Goal: Navigation & Orientation: Go to known website

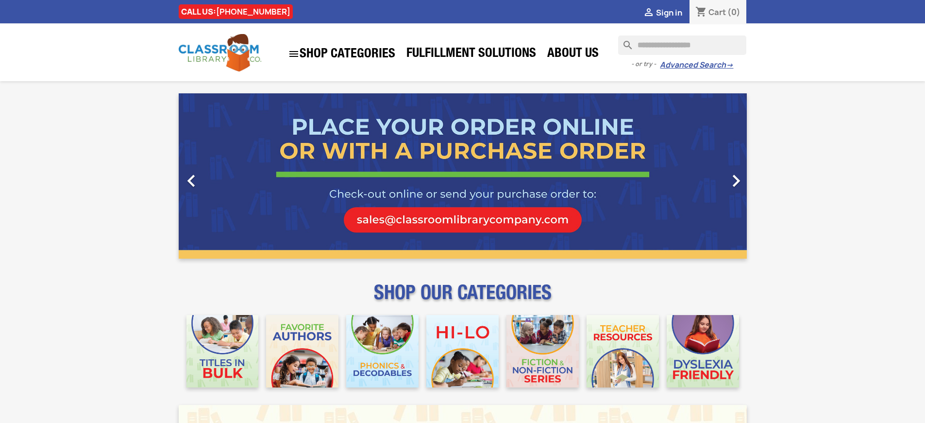
scroll to position [1266, 0]
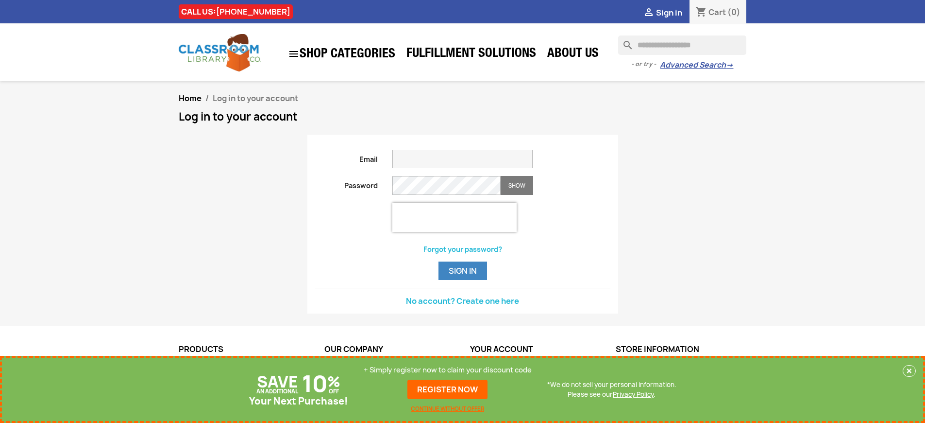
click at [448, 370] on p "+ Simply register now to claim your discount code" at bounding box center [448, 370] width 168 height 10
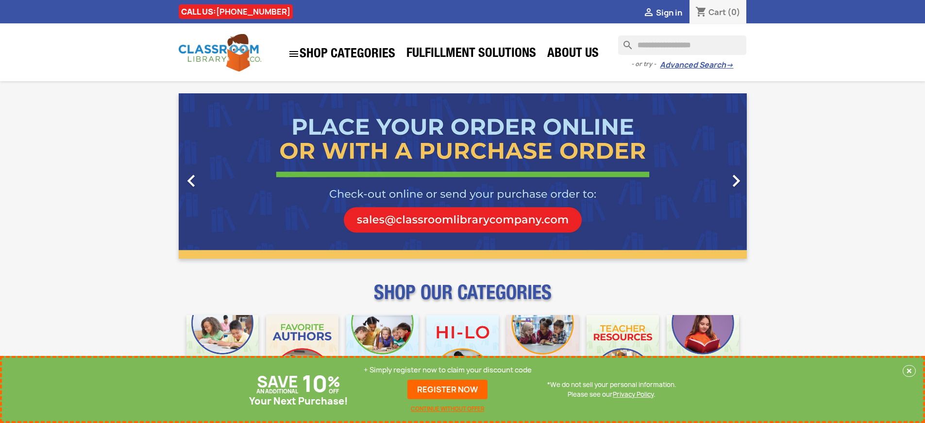
click at [450, 370] on p "+ Simply register now to claim your discount code" at bounding box center [448, 370] width 168 height 10
